Goal: Information Seeking & Learning: Learn about a topic

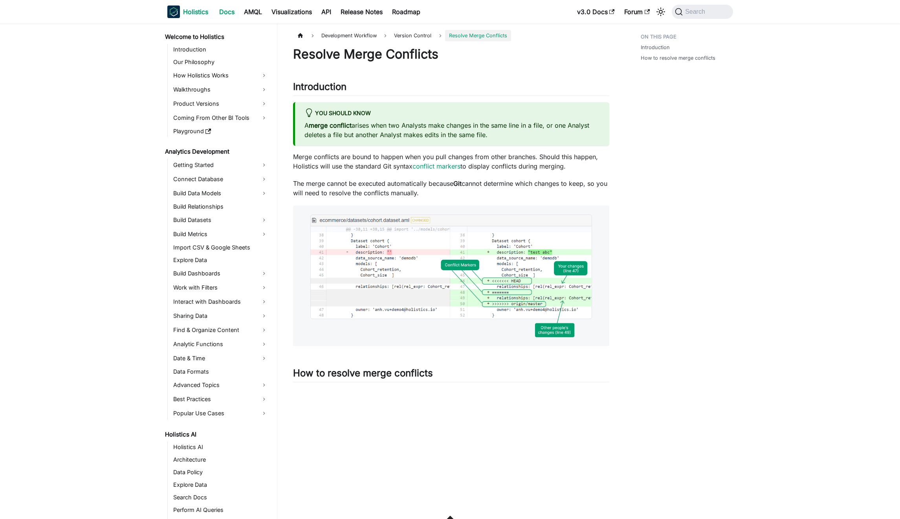
click at [195, 12] on b "Holistics" at bounding box center [195, 11] width 25 height 9
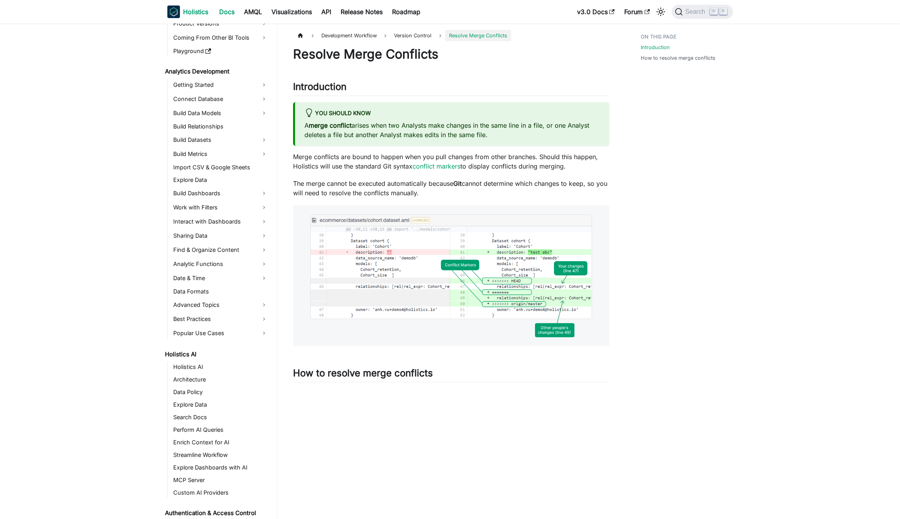
scroll to position [304, 0]
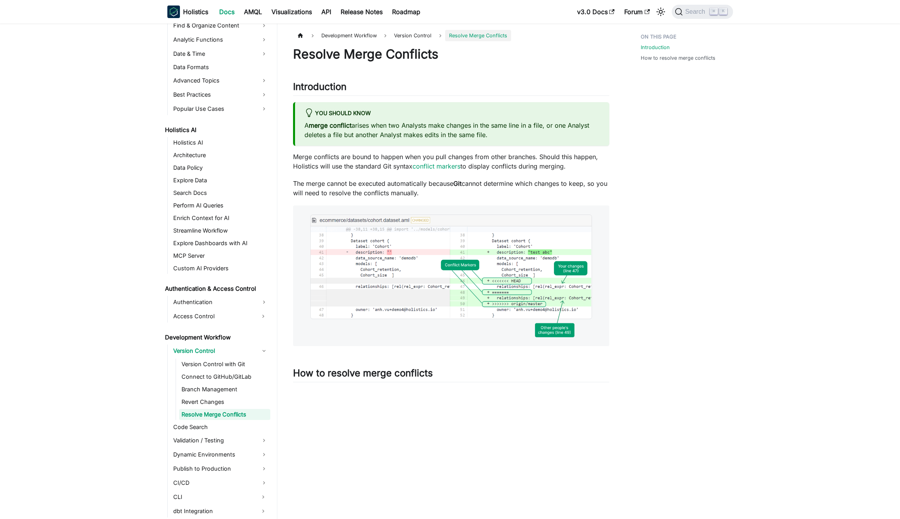
click at [101, 205] on aside "Welcome to Holistics Introduction Our Philosophy How Holistics Works Walkthroug…" at bounding box center [138, 427] width 277 height 855
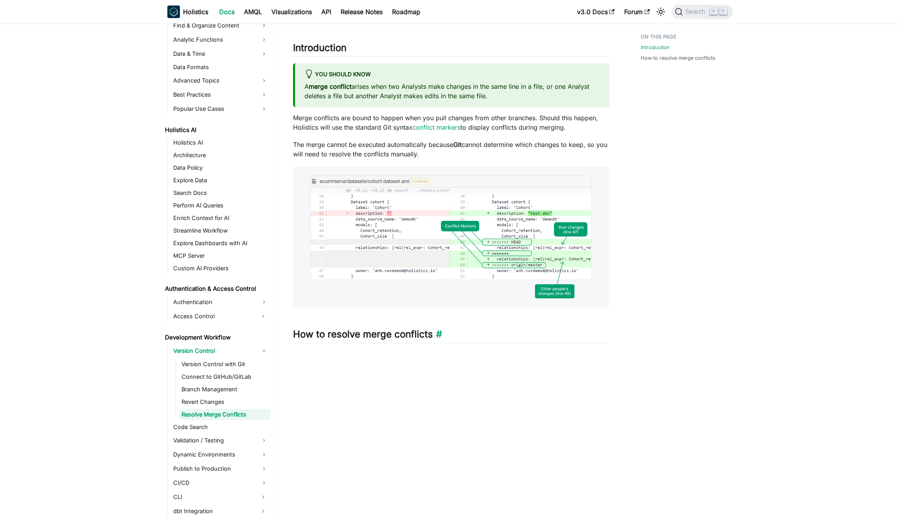
scroll to position [157, 0]
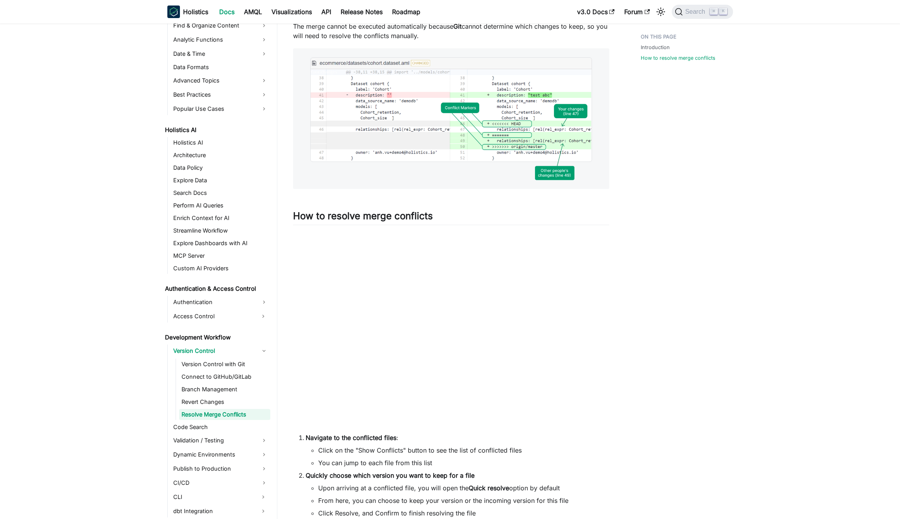
click at [756, 119] on main "Development Workflow Version Control Resolve Merge Conflicts On this page Resol…" at bounding box center [588, 282] width 623 height 832
click at [60, 138] on aside "Welcome to Holistics Introduction Our Philosophy How Holistics Works Walkthroug…" at bounding box center [138, 270] width 277 height 855
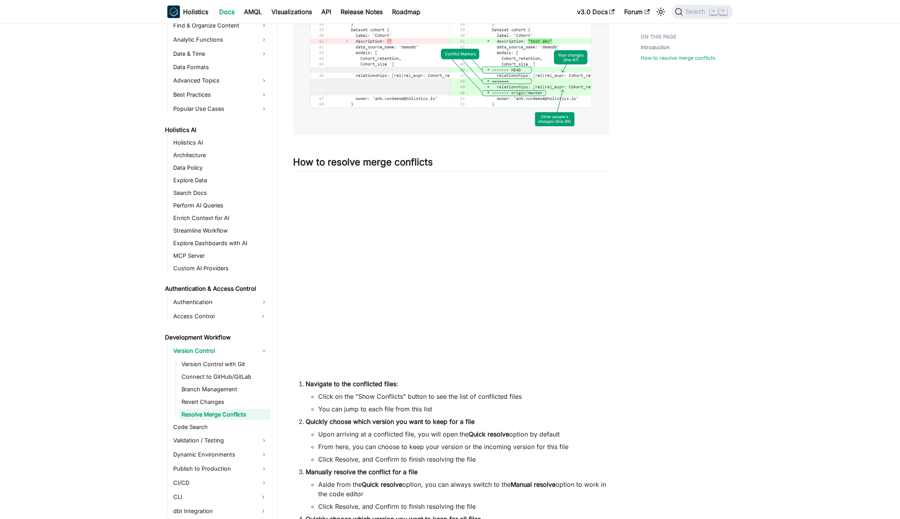
scroll to position [371, 0]
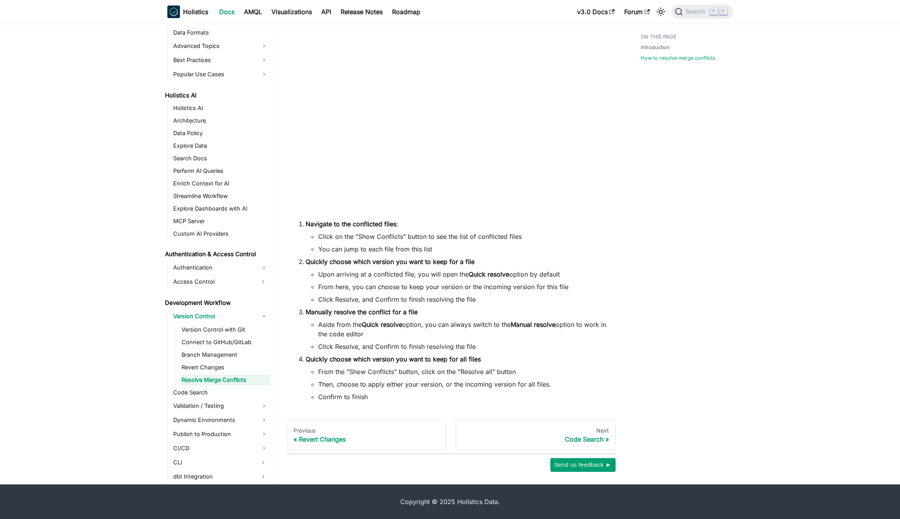
click at [109, 148] on aside "Welcome to Holistics Introduction Our Philosophy How Holistics Works Walkthroug…" at bounding box center [138, 56] width 277 height 855
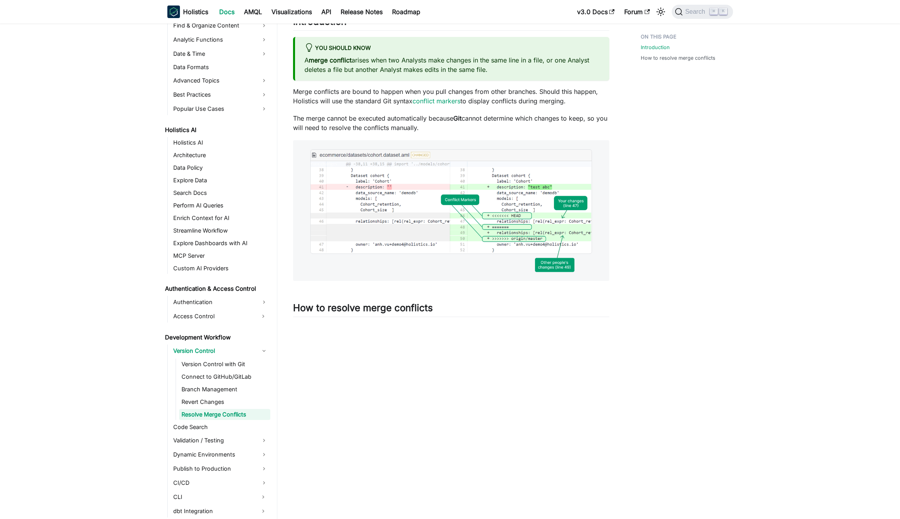
scroll to position [0, 0]
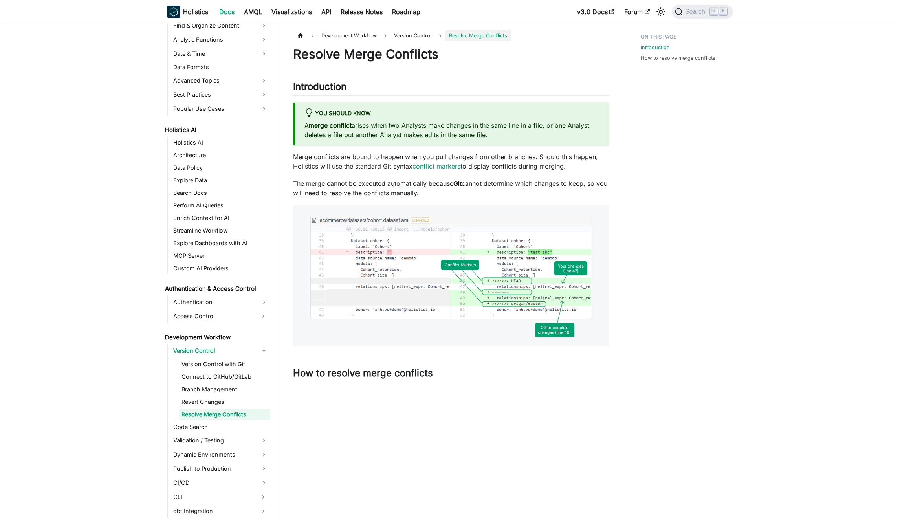
click at [122, 109] on aside "Welcome to Holistics Introduction Our Philosophy How Holistics Works Walkthroug…" at bounding box center [138, 427] width 277 height 855
click at [297, 10] on link "Visualizations" at bounding box center [292, 11] width 50 height 13
